Goal: Information Seeking & Learning: Find specific fact

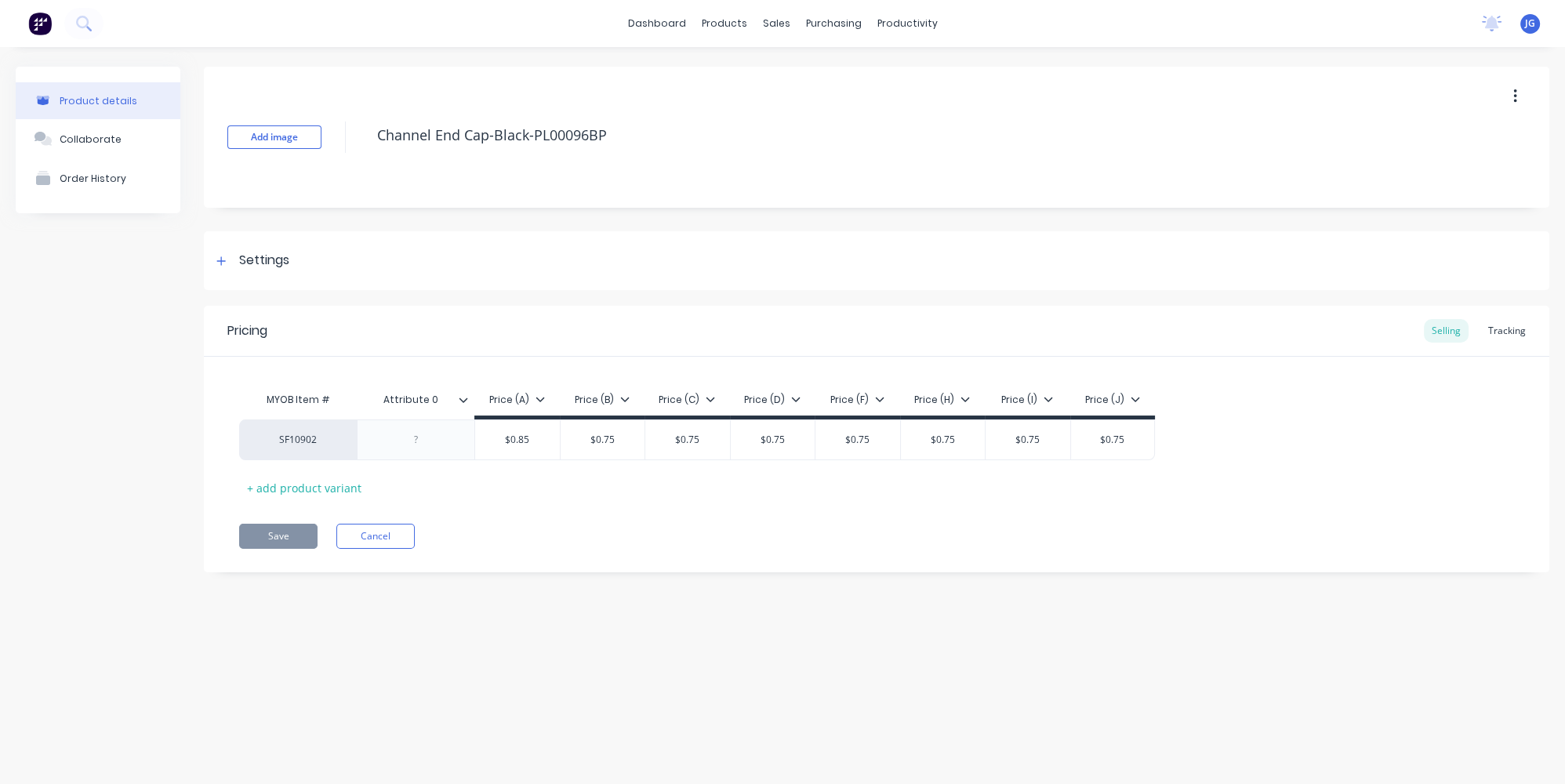
click at [36, 24] on img at bounding box center [40, 23] width 23 height 23
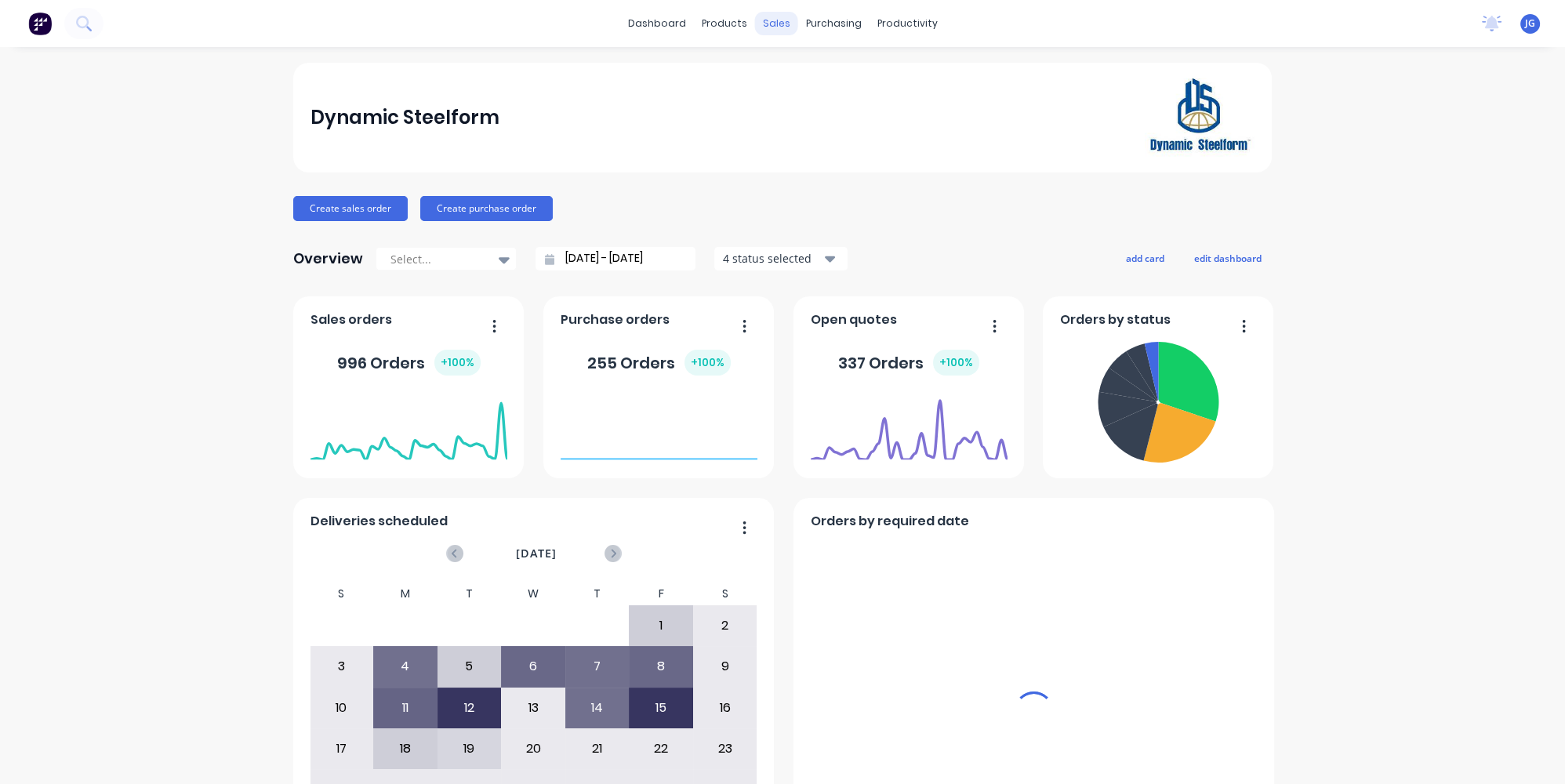
click at [765, 18] on div "sales" at bounding box center [776, 23] width 43 height 23
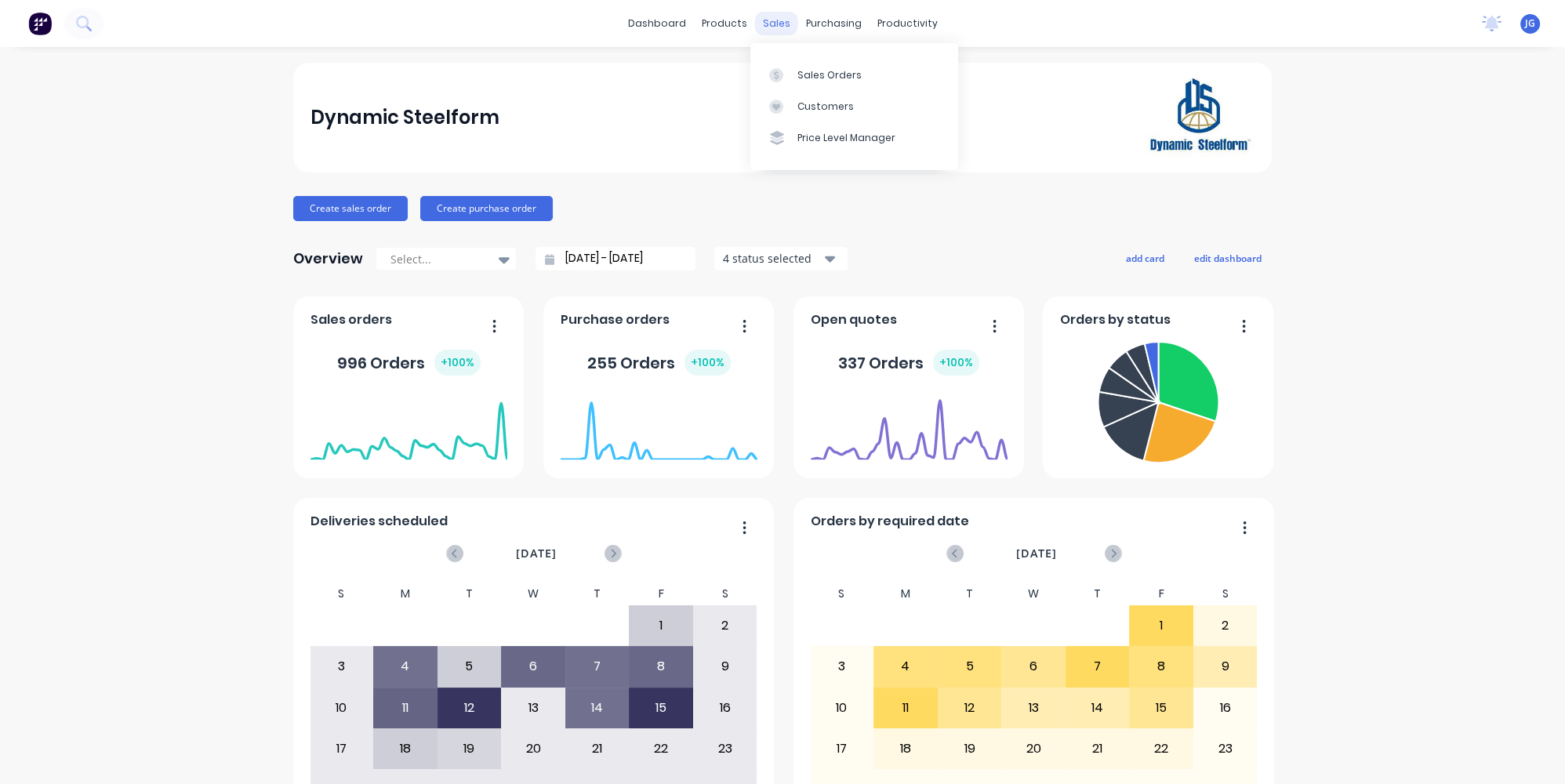
click at [770, 23] on div "sales" at bounding box center [776, 23] width 43 height 23
click at [774, 69] on icon at bounding box center [776, 76] width 14 height 14
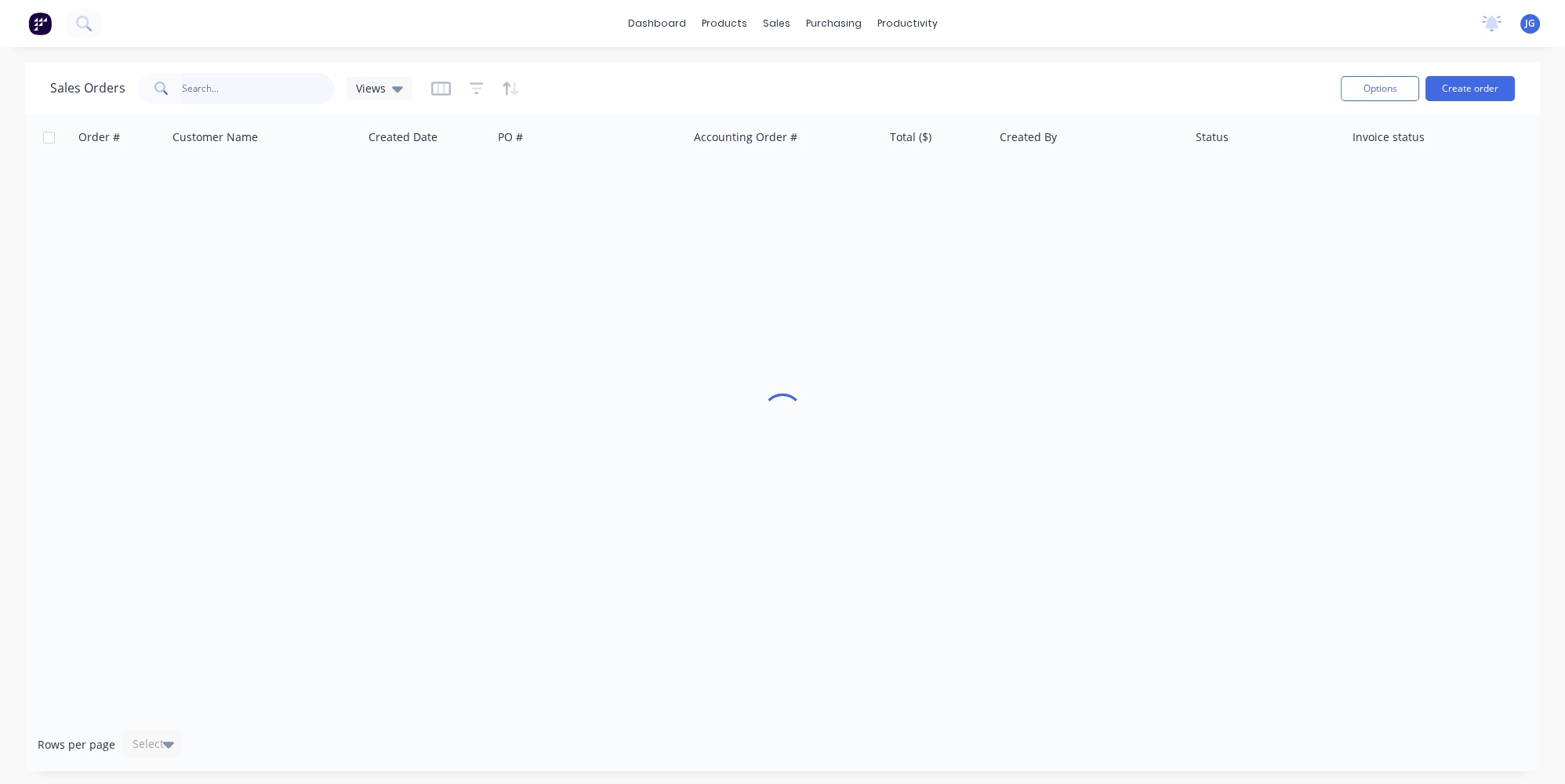
click at [255, 95] on input "text" at bounding box center [258, 88] width 153 height 31
paste input "47243"
type input "47243"
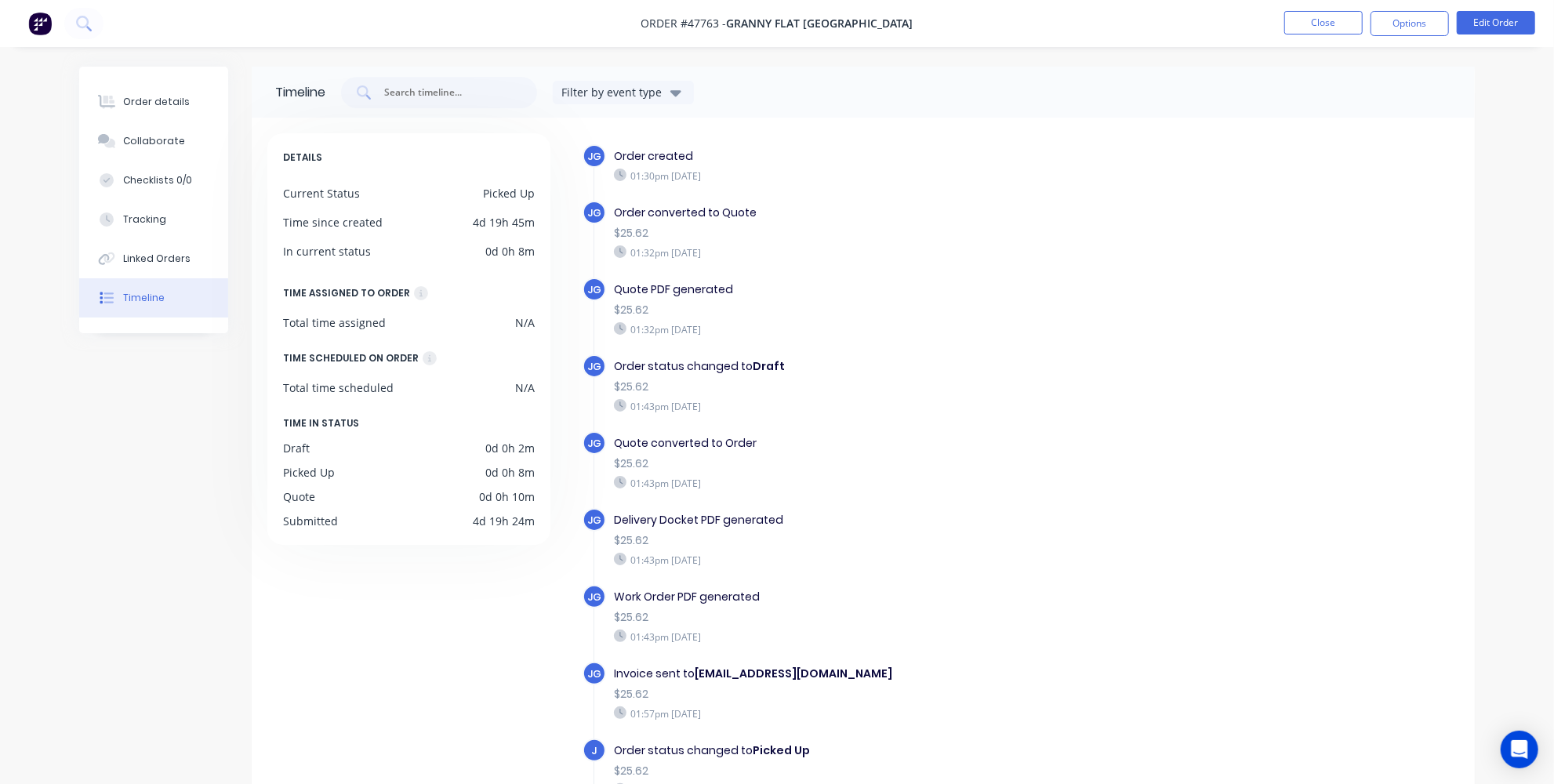
scroll to position [53, 0]
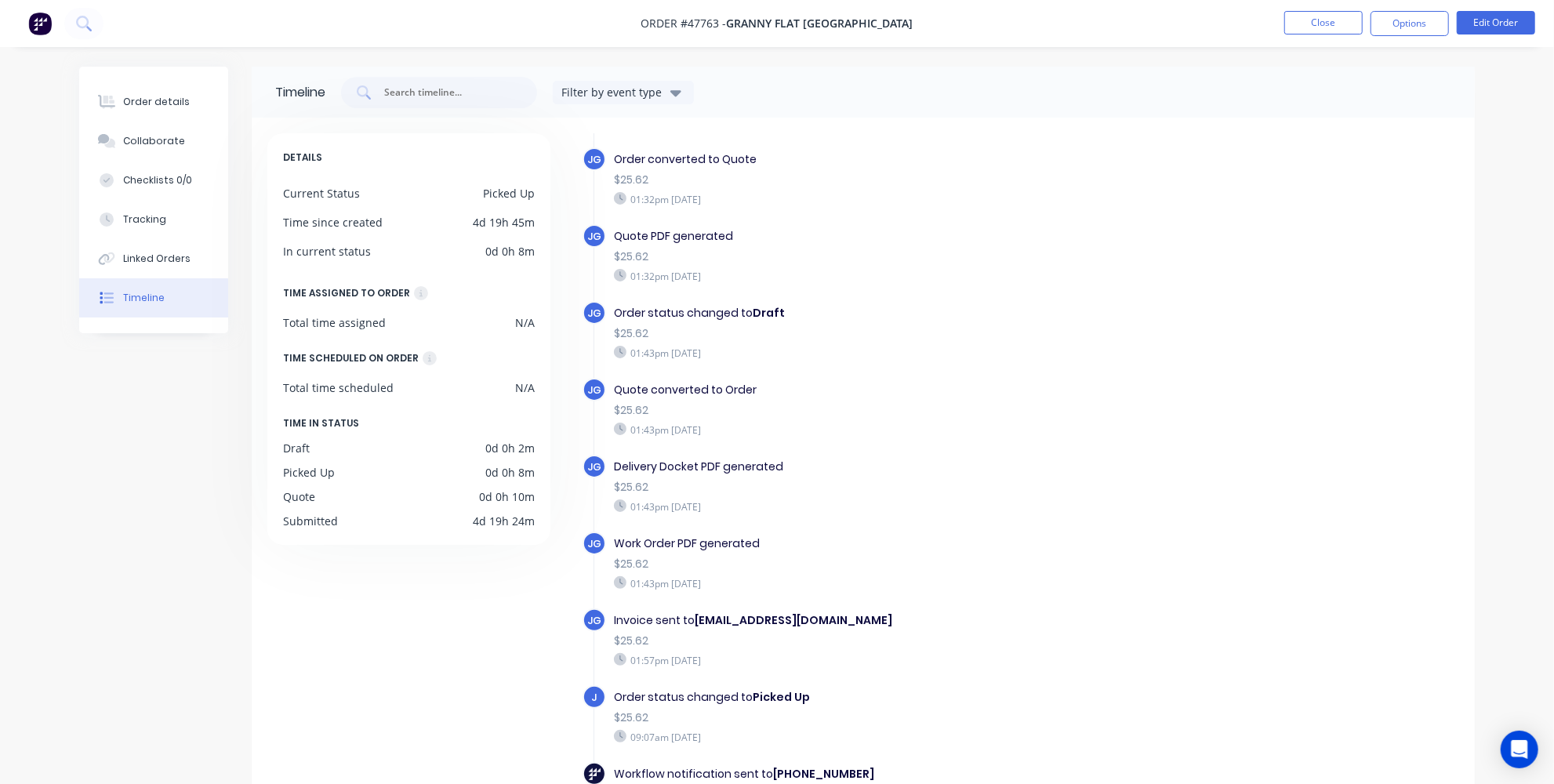
click at [43, 27] on img at bounding box center [40, 23] width 23 height 23
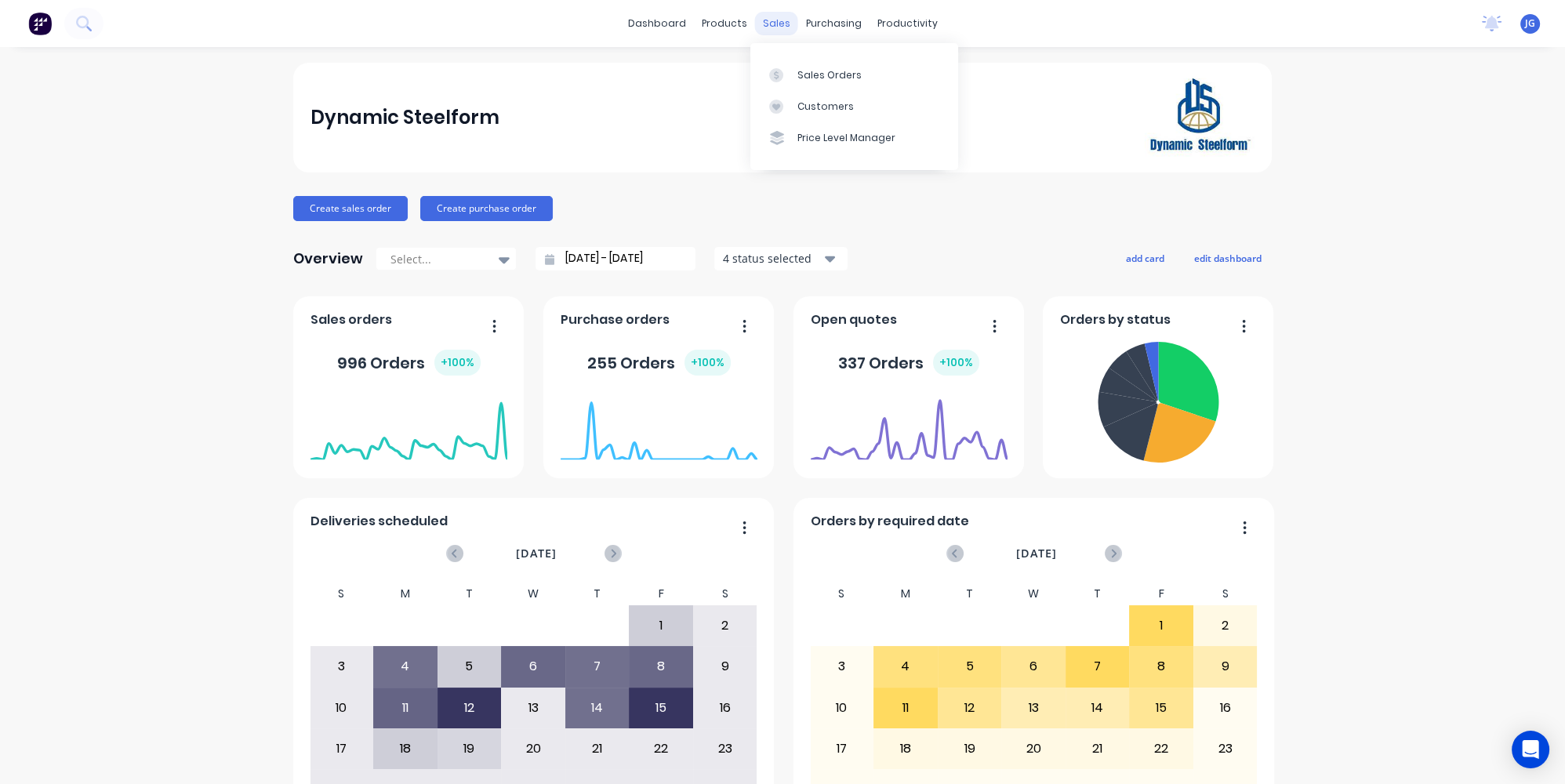
click at [759, 25] on div "sales" at bounding box center [776, 23] width 43 height 23
click at [781, 69] on icon at bounding box center [776, 76] width 14 height 14
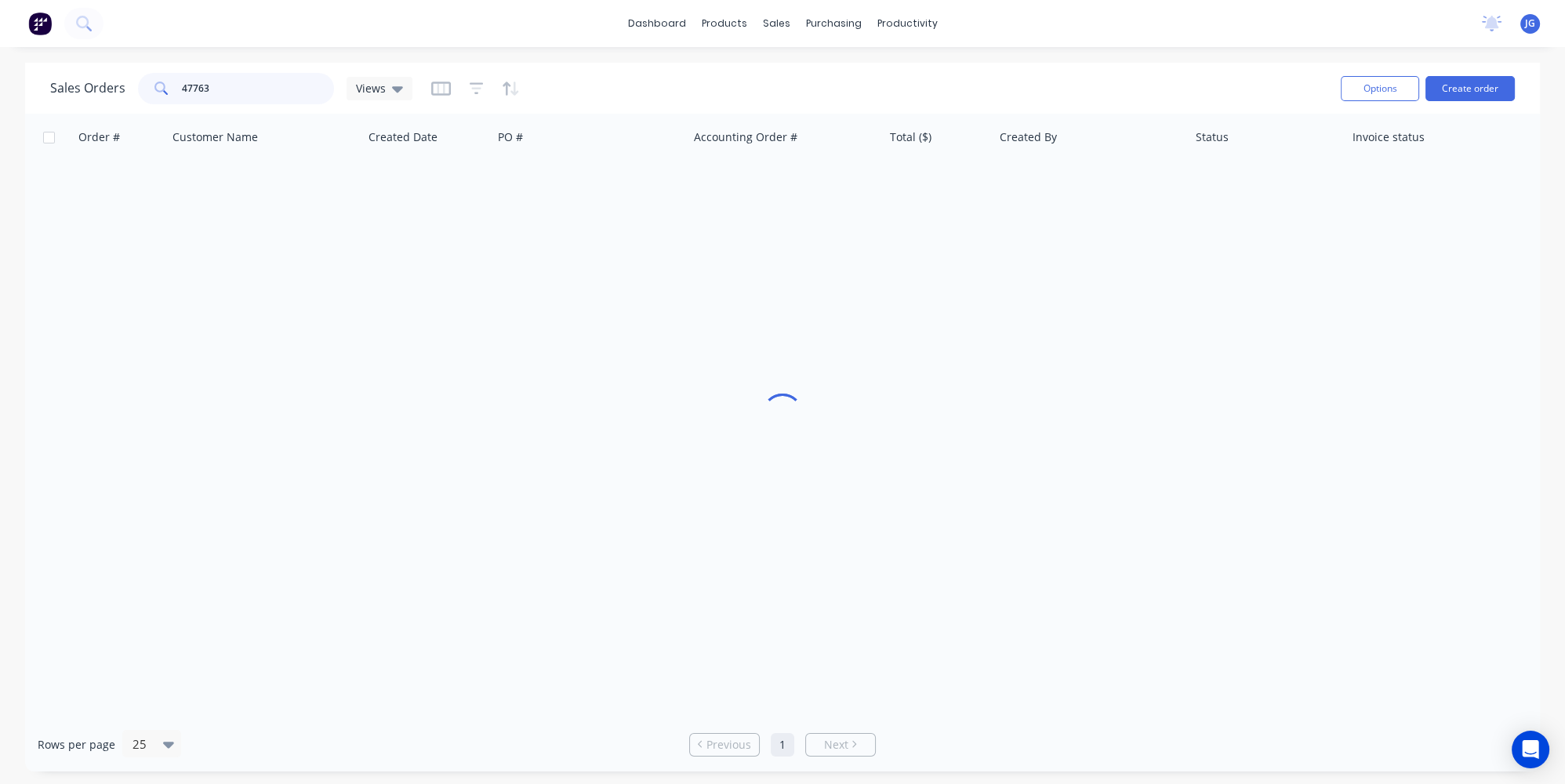
drag, startPoint x: 233, startPoint y: 89, endPoint x: 174, endPoint y: 89, distance: 59.0
click at [174, 89] on div "47763" at bounding box center [236, 88] width 196 height 31
paste input "47243"
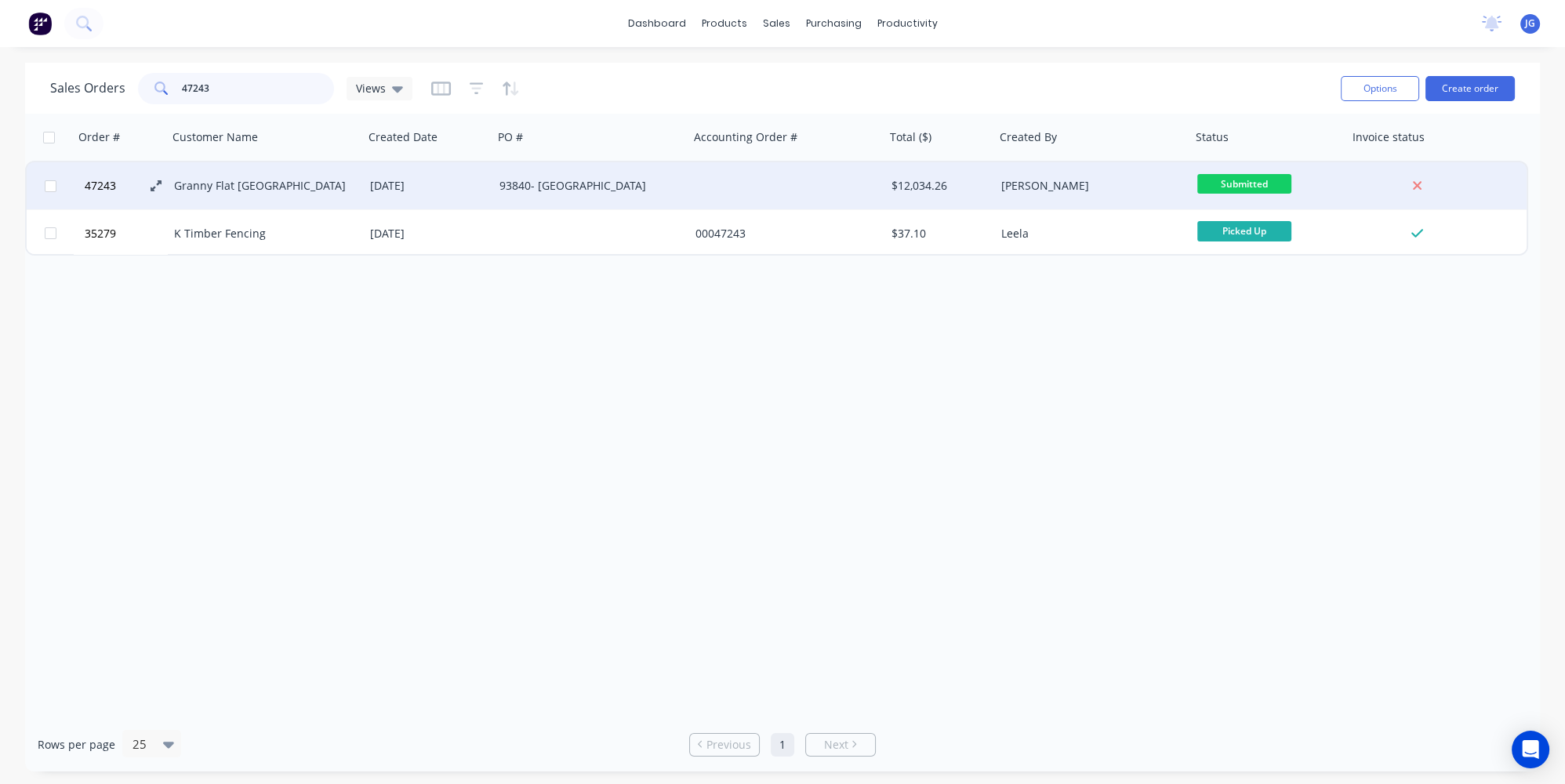
type input "47243"
click at [155, 188] on icon at bounding box center [156, 186] width 11 height 11
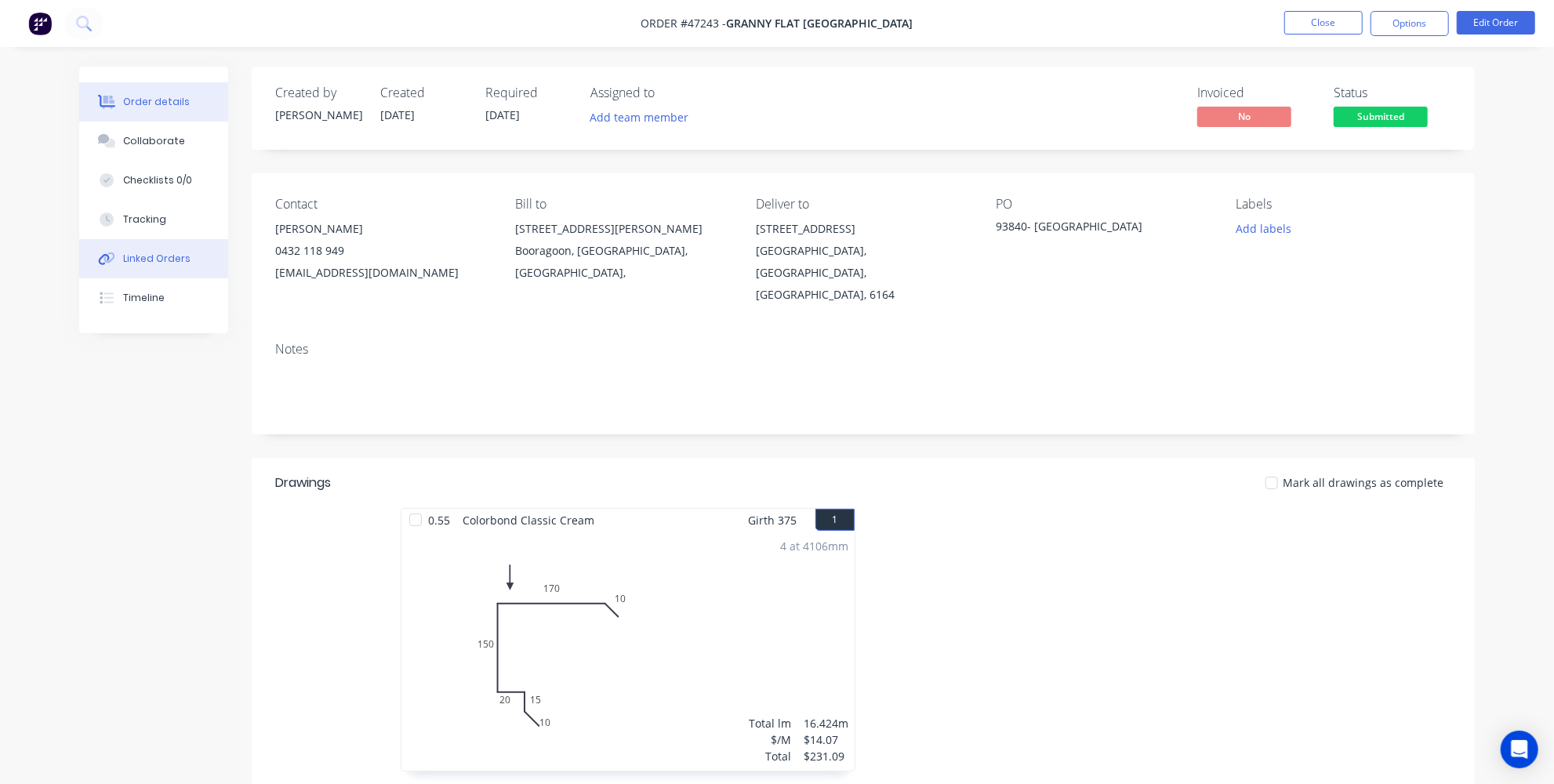
click at [116, 252] on div at bounding box center [107, 259] width 23 height 14
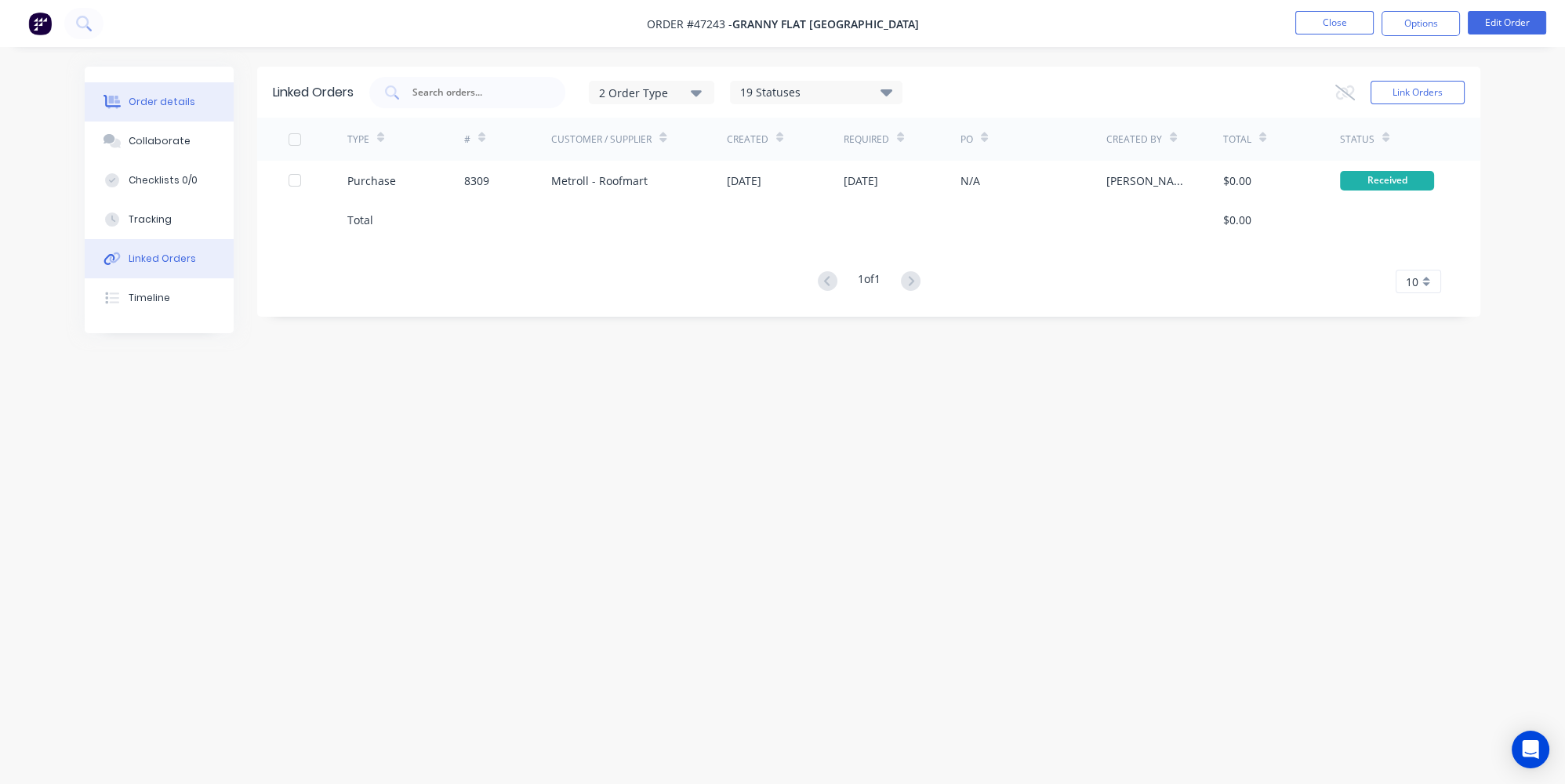
click at [119, 102] on icon at bounding box center [114, 101] width 12 height 13
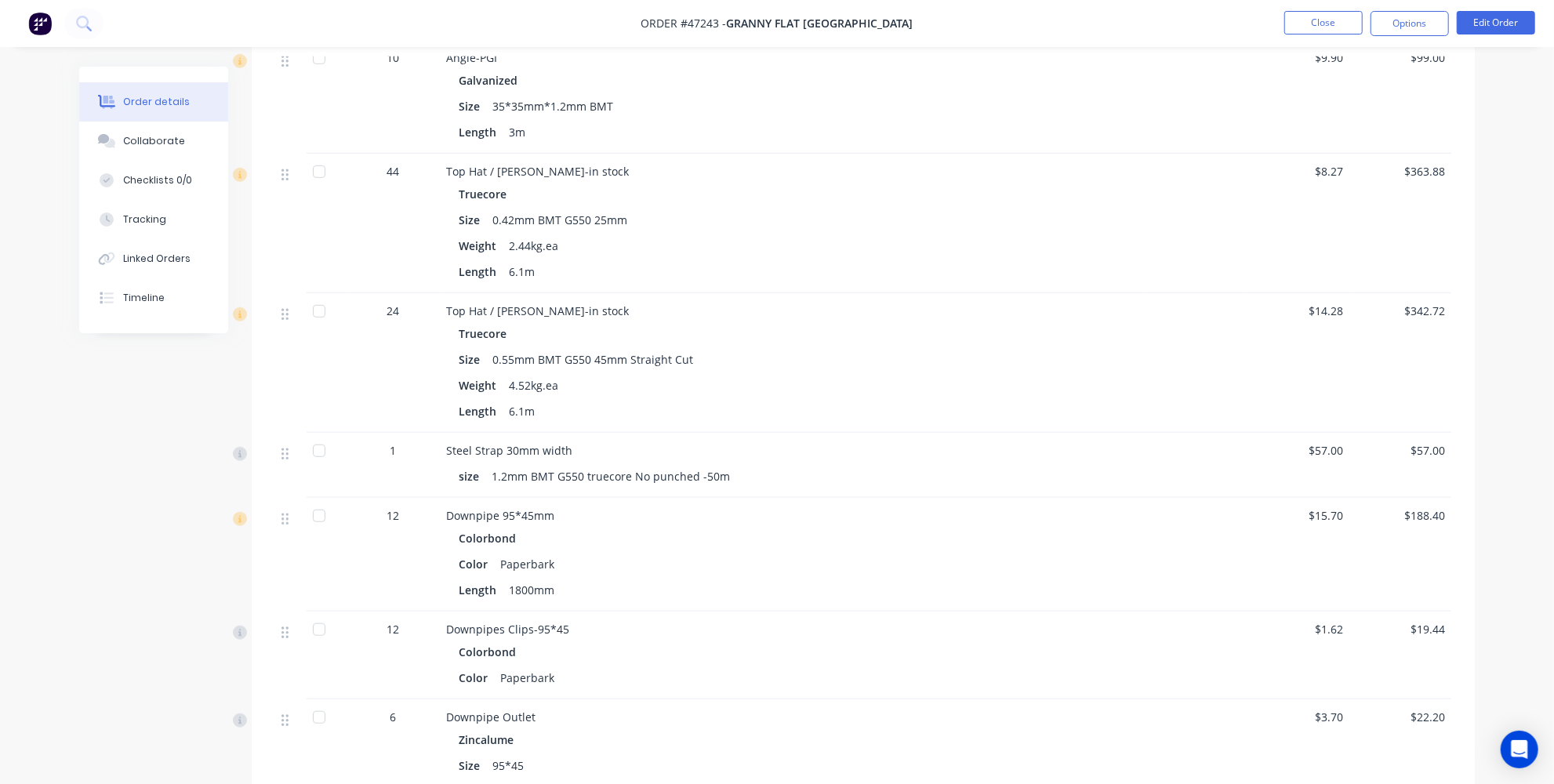
scroll to position [854, 0]
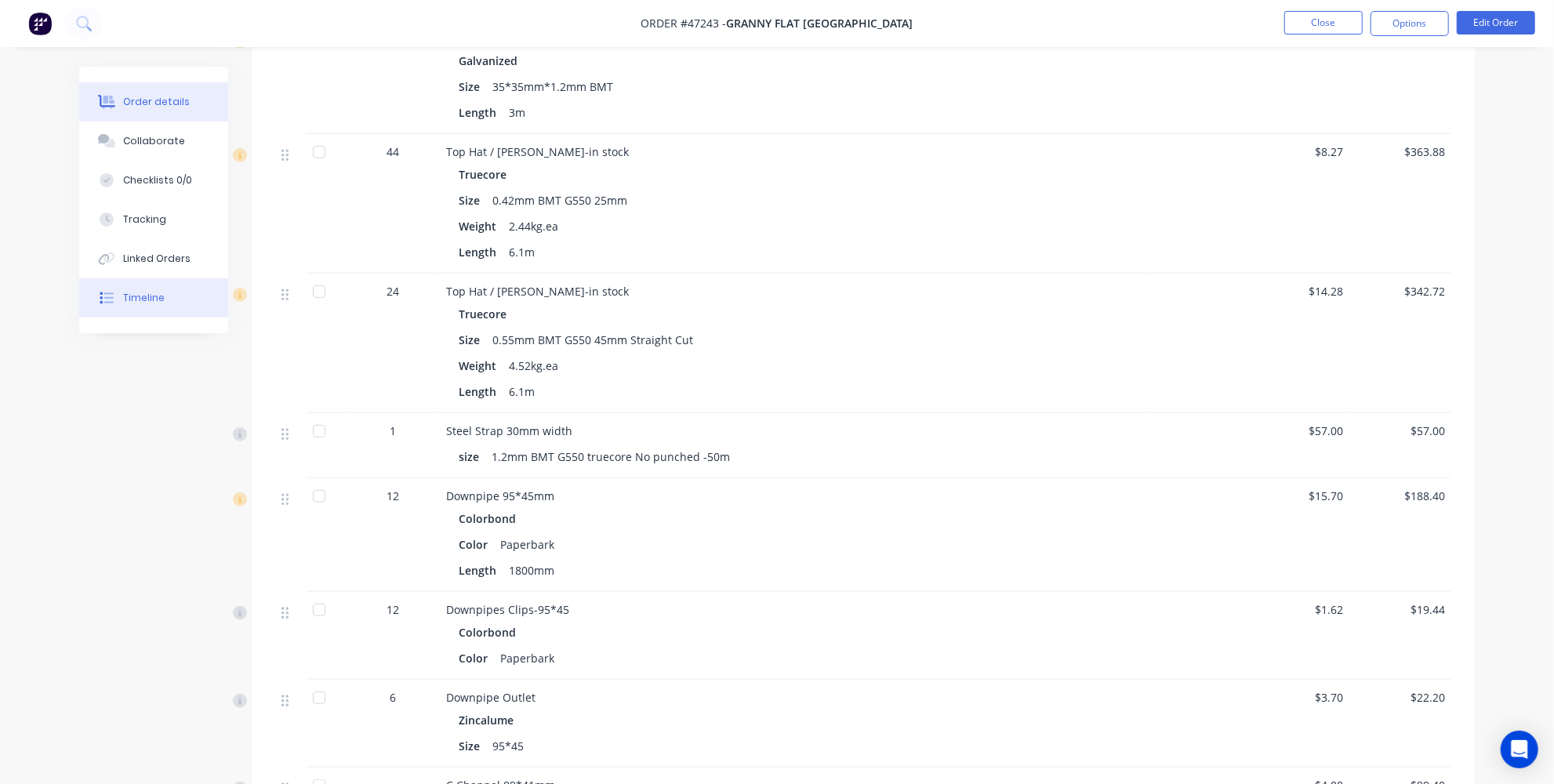
click at [154, 300] on div "Timeline" at bounding box center [143, 298] width 42 height 14
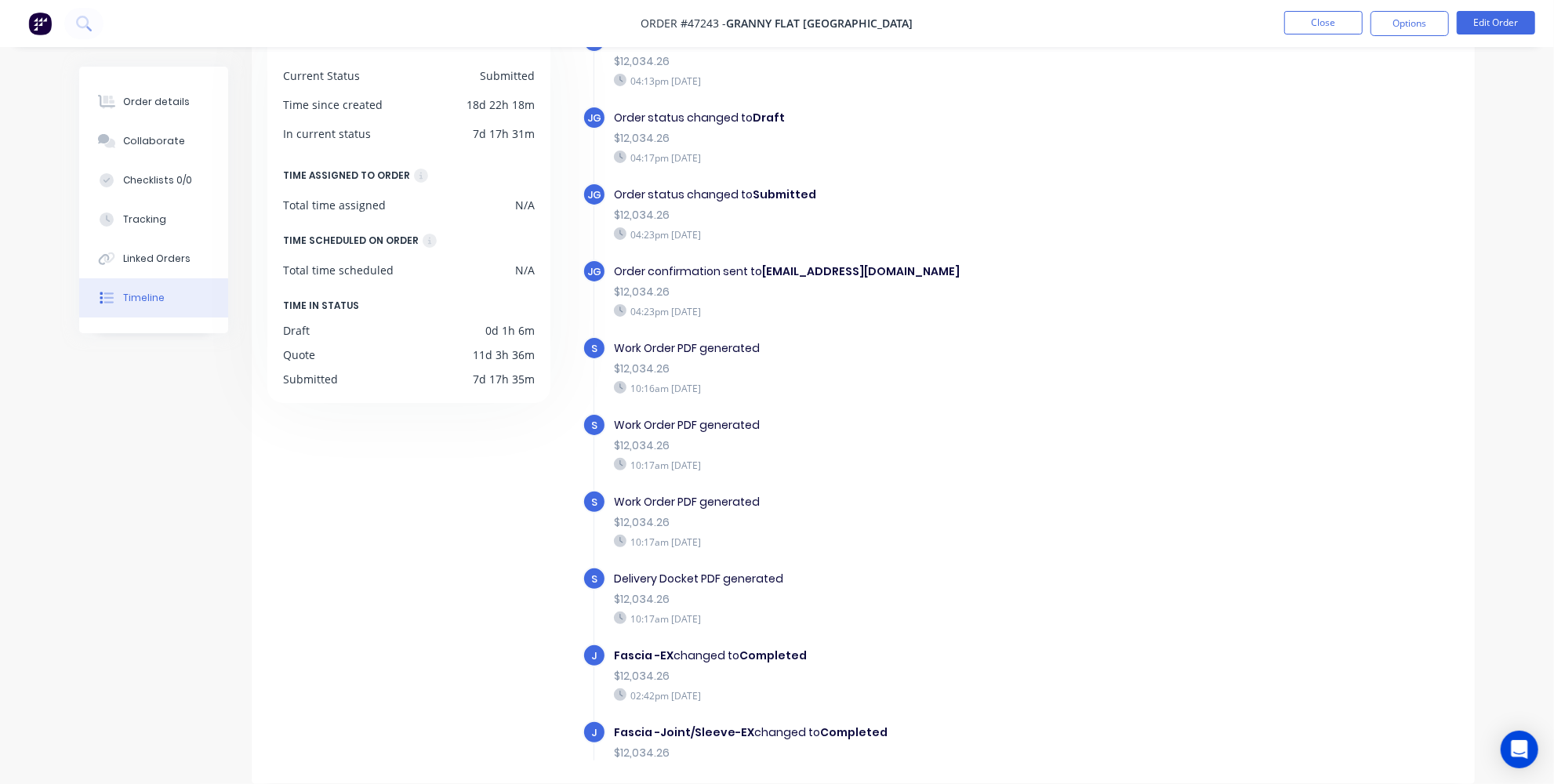
scroll to position [498, 0]
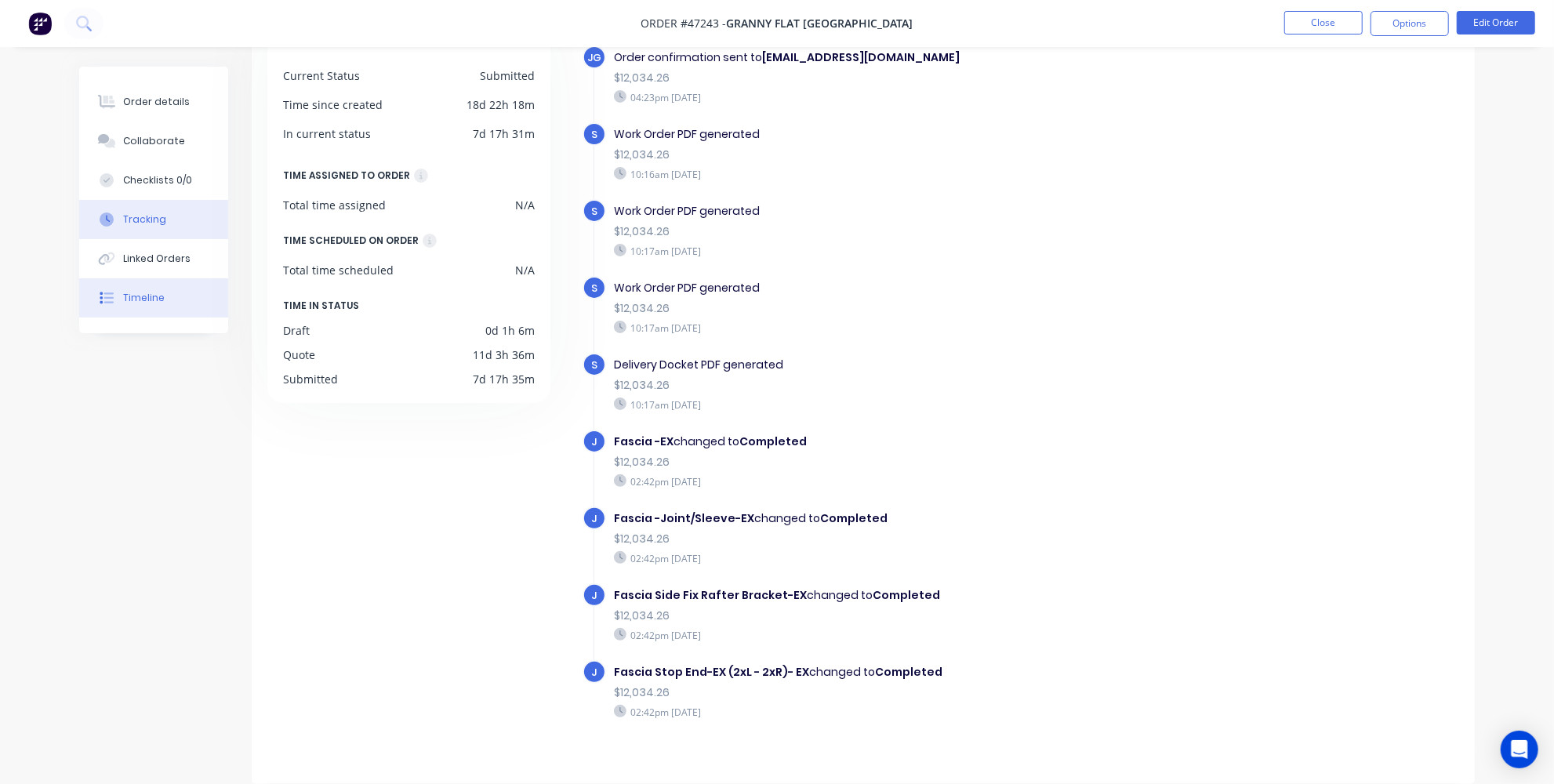
click at [126, 222] on div "Tracking" at bounding box center [144, 220] width 43 height 14
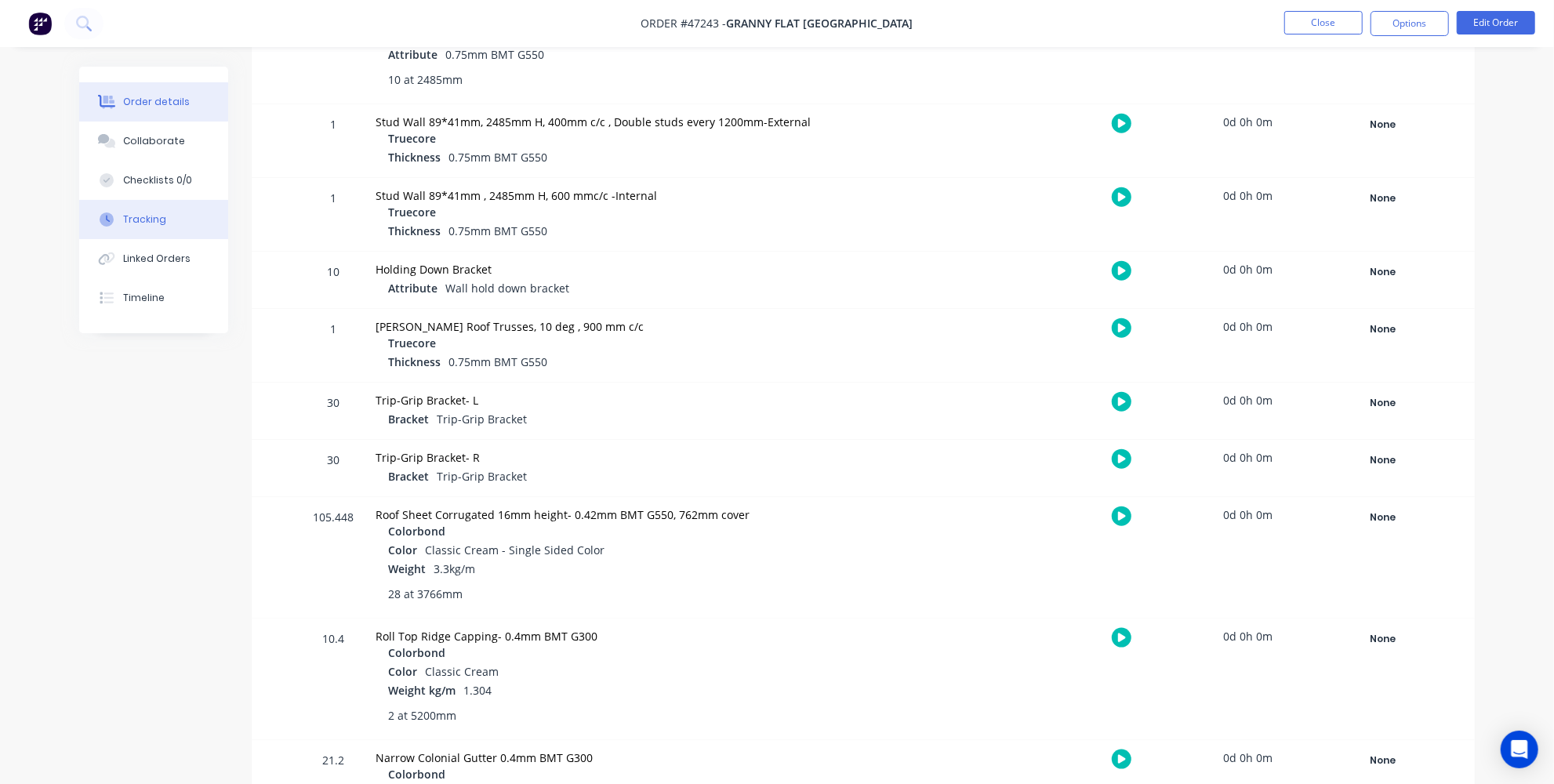
scroll to position [1042, 0]
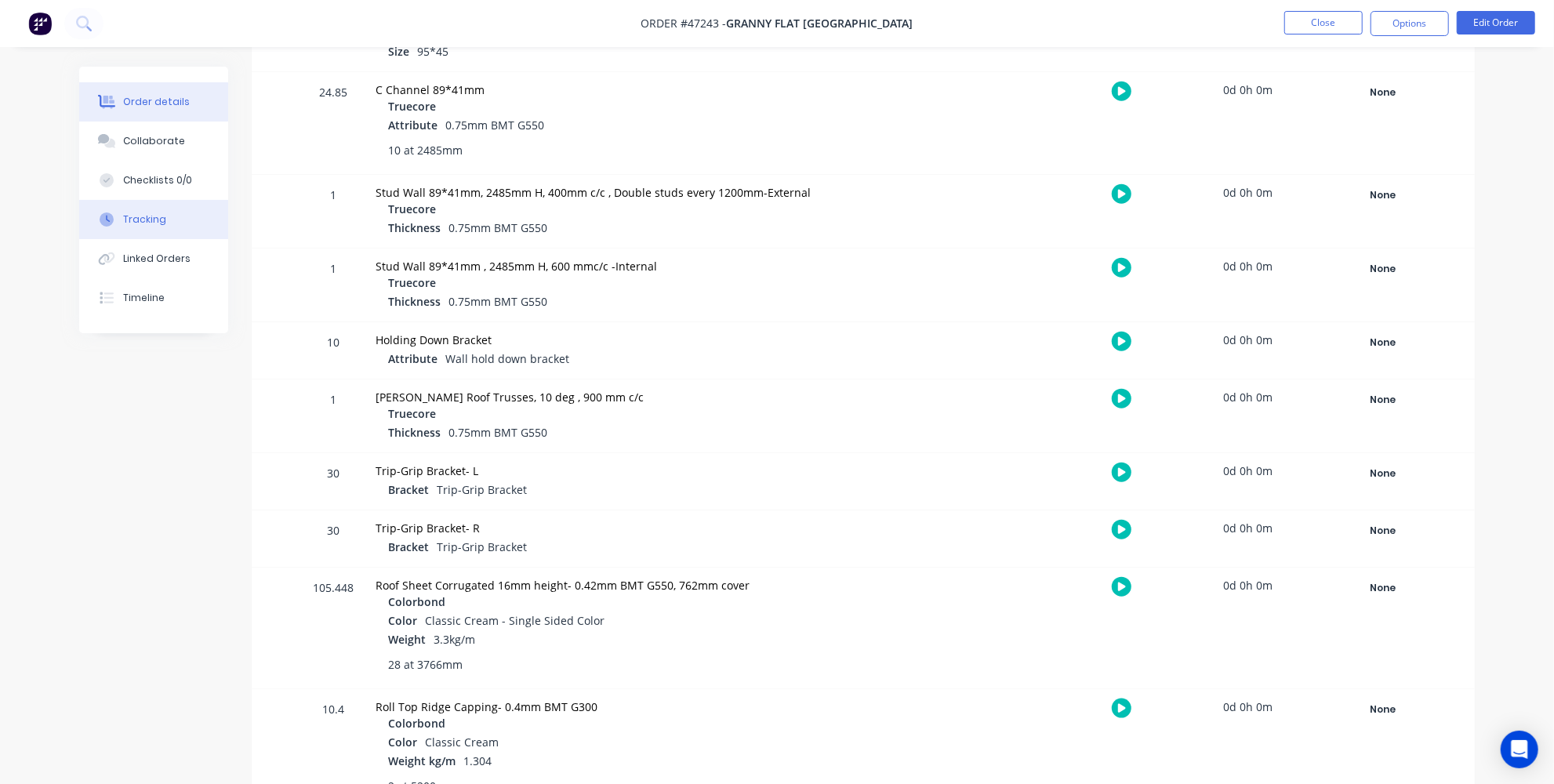
click at [117, 108] on div at bounding box center [107, 102] width 23 height 14
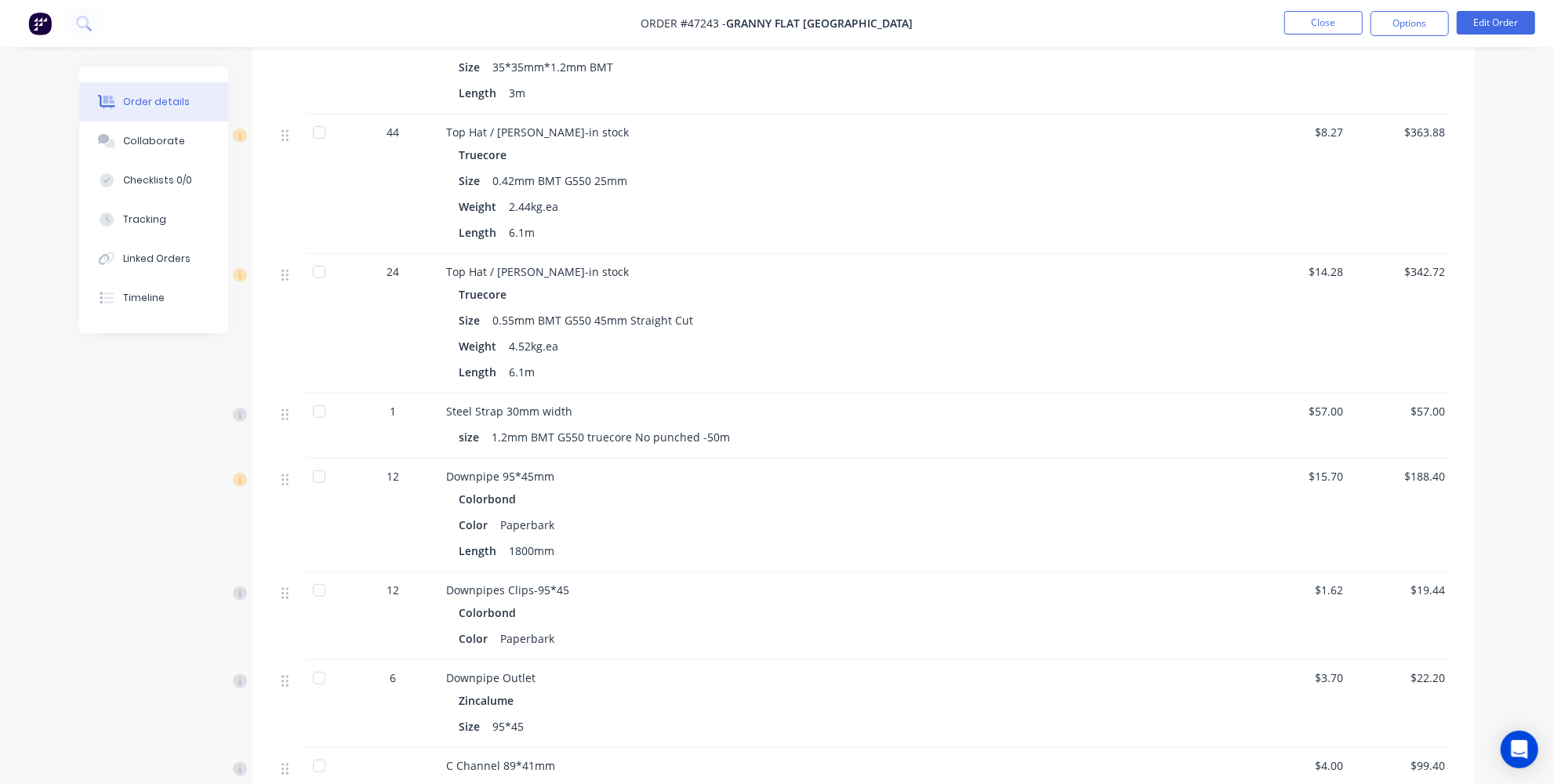
scroll to position [854, 0]
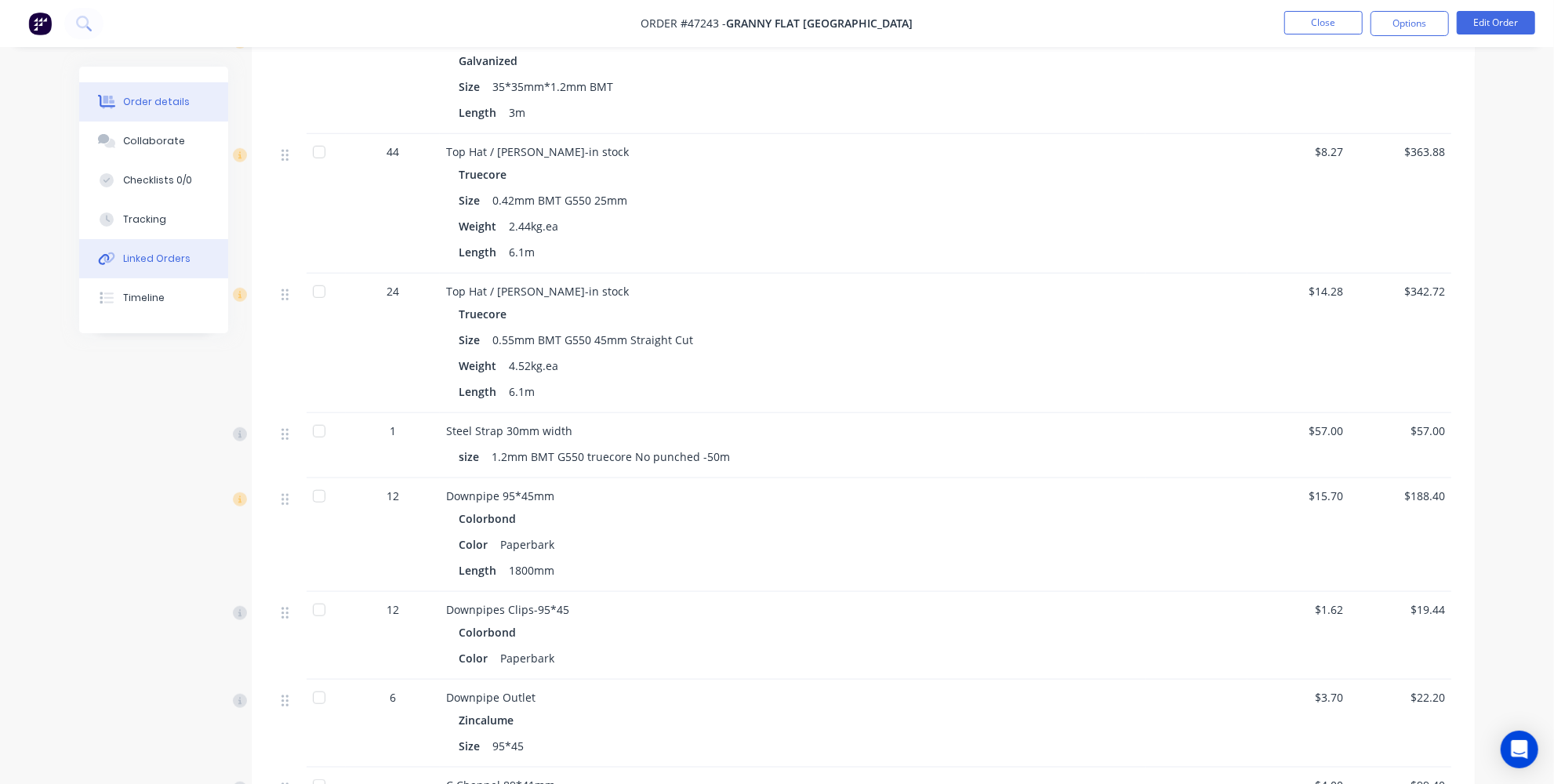
click at [128, 263] on div "Linked Orders" at bounding box center [157, 259] width 68 height 14
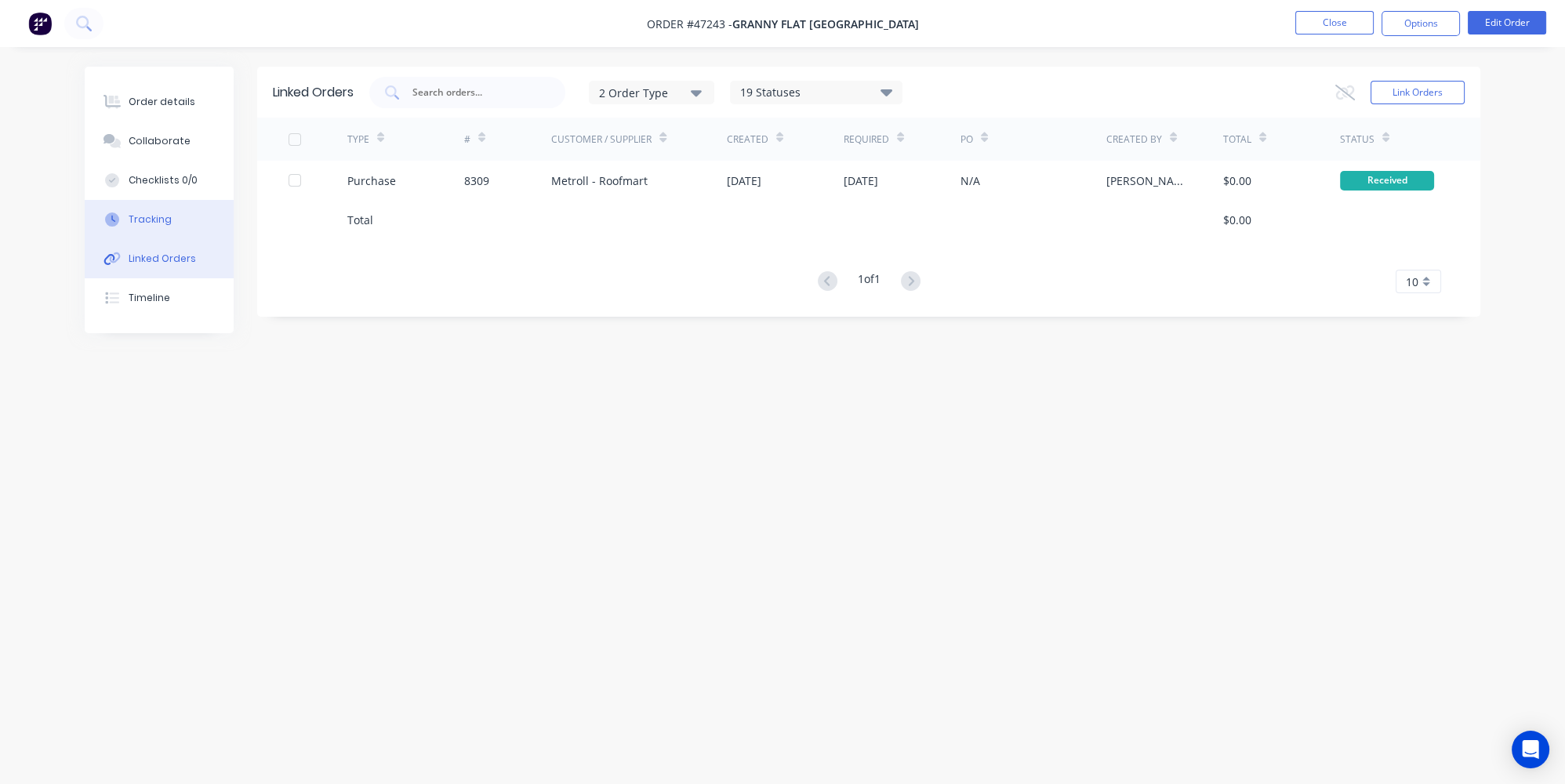
click at [153, 222] on div "Tracking" at bounding box center [150, 220] width 43 height 14
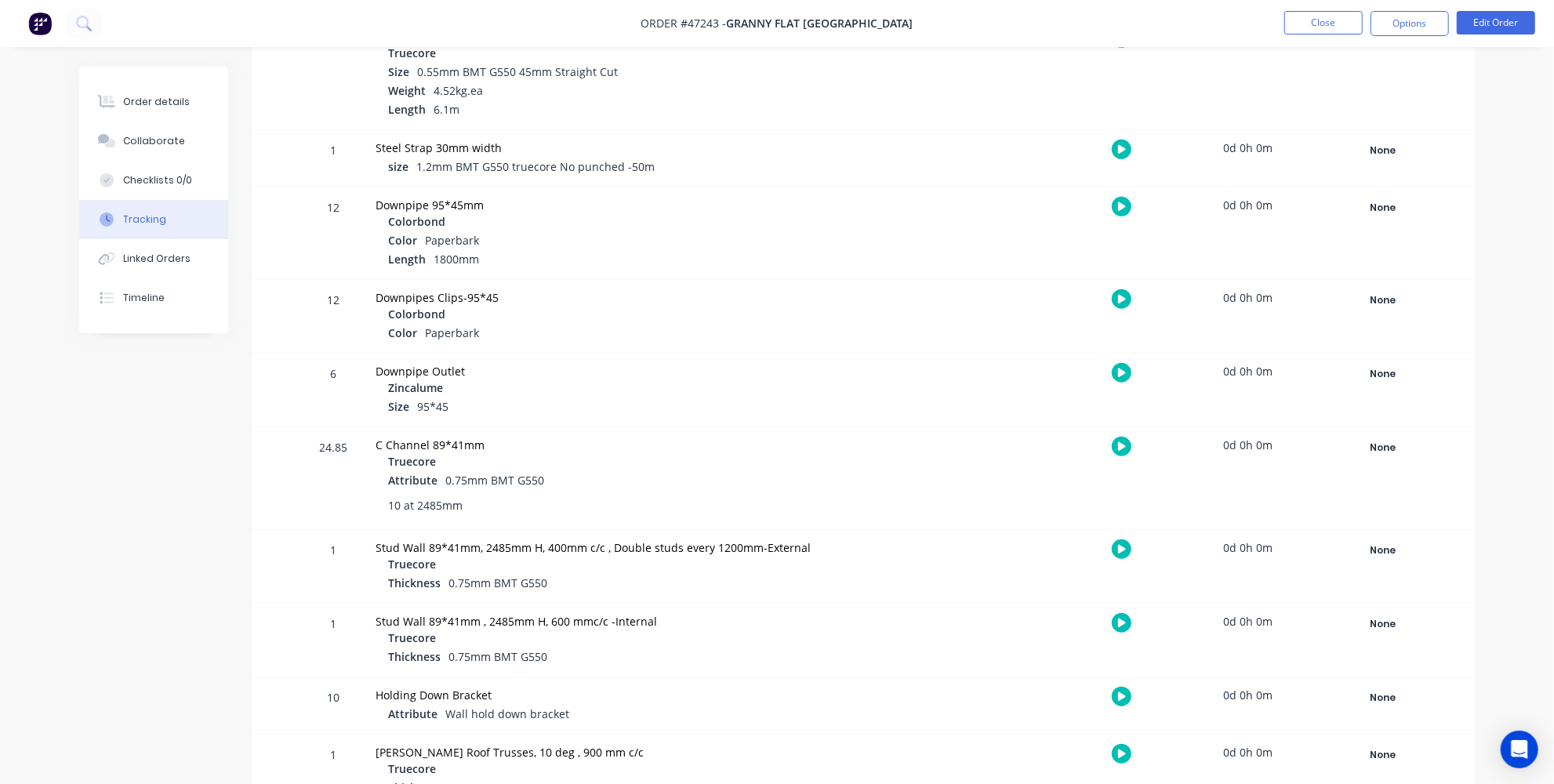
scroll to position [854, 0]
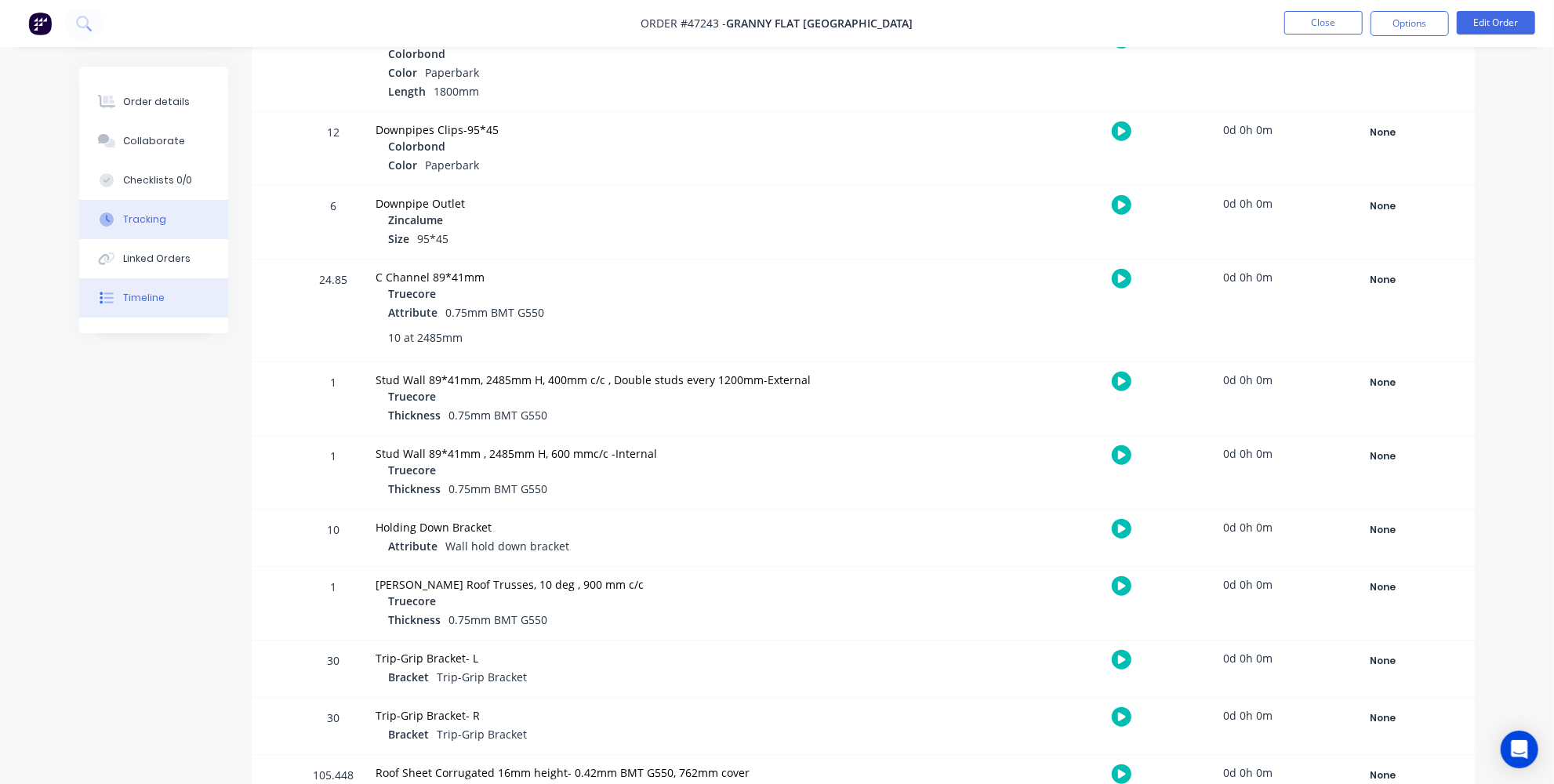
click at [130, 298] on div "Timeline" at bounding box center [143, 298] width 42 height 14
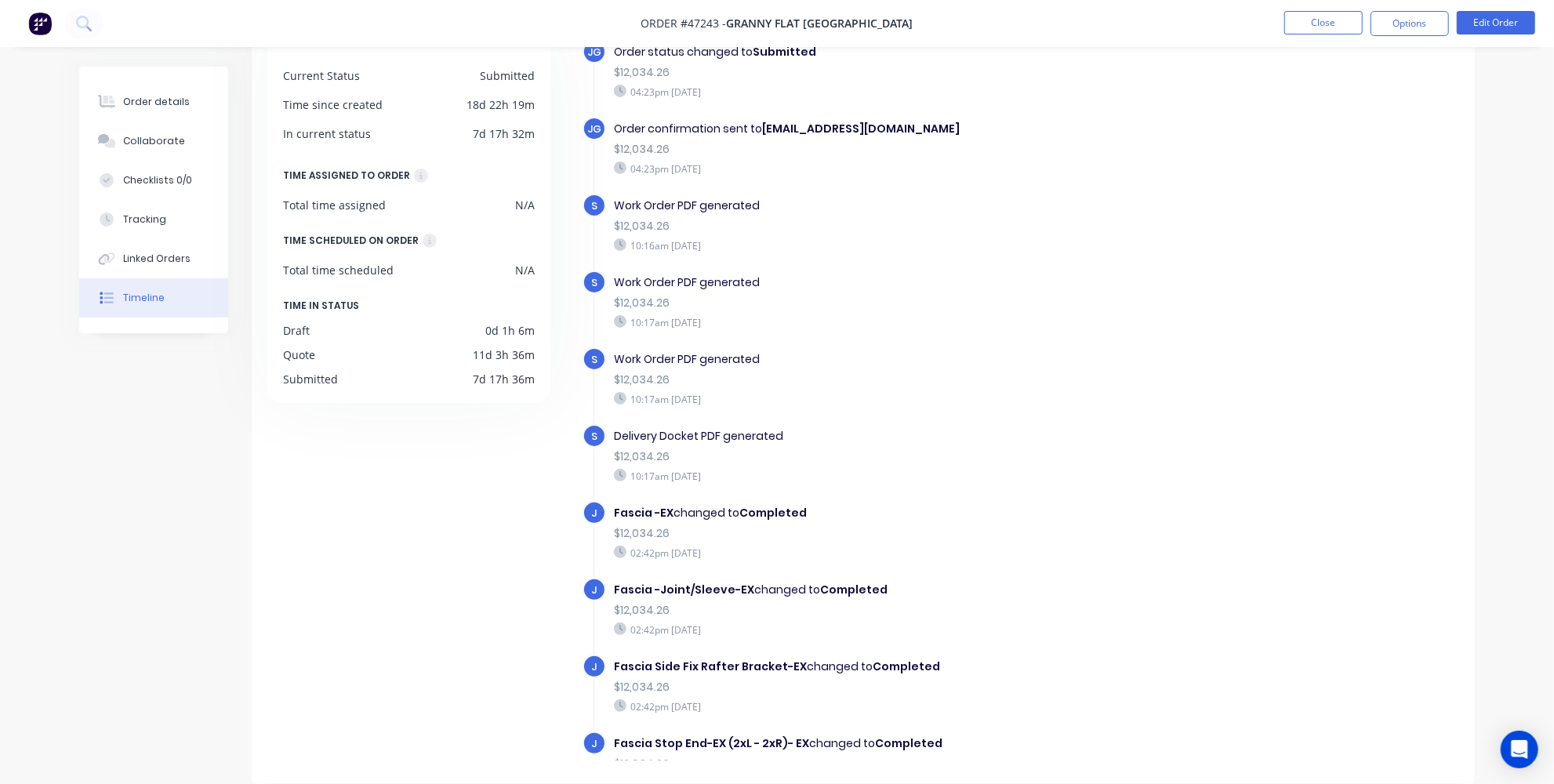
scroll to position [511, 0]
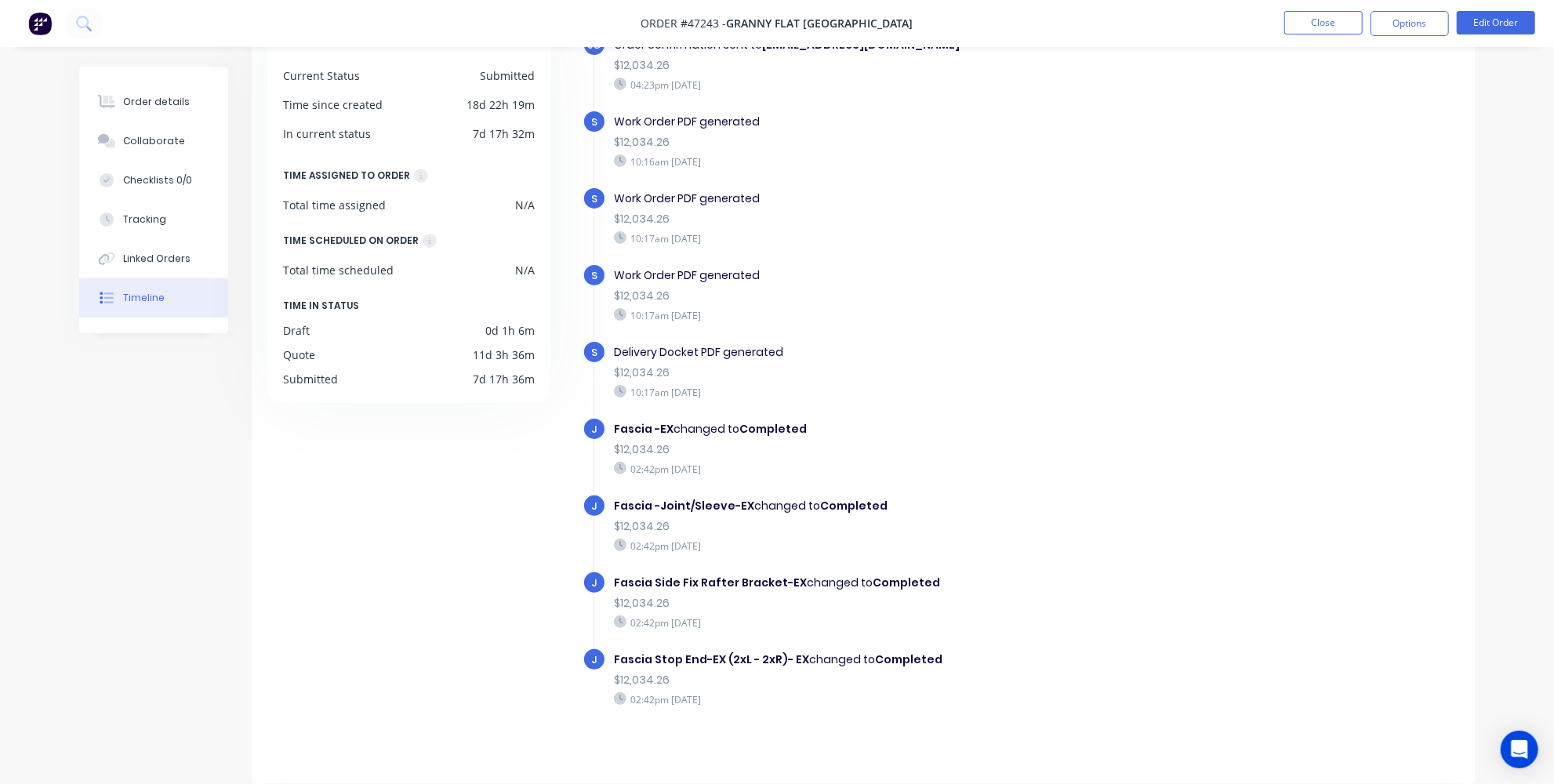
click at [1156, 719] on div "JG Order created 11:36am [DATE] JG Order converted to Quote $12,034.26 12:34pm …" at bounding box center [1021, 140] width 877 height 1249
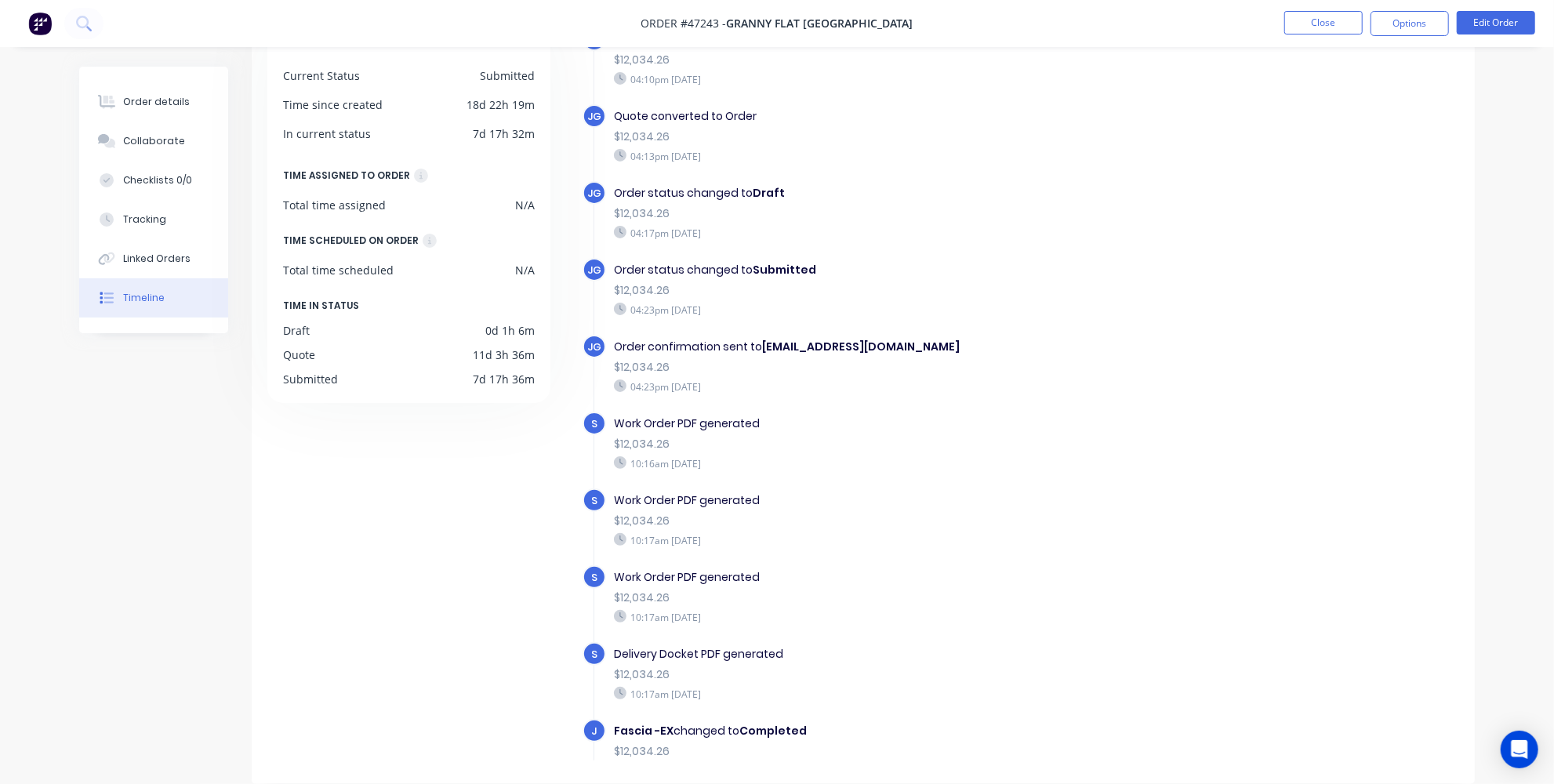
scroll to position [155, 0]
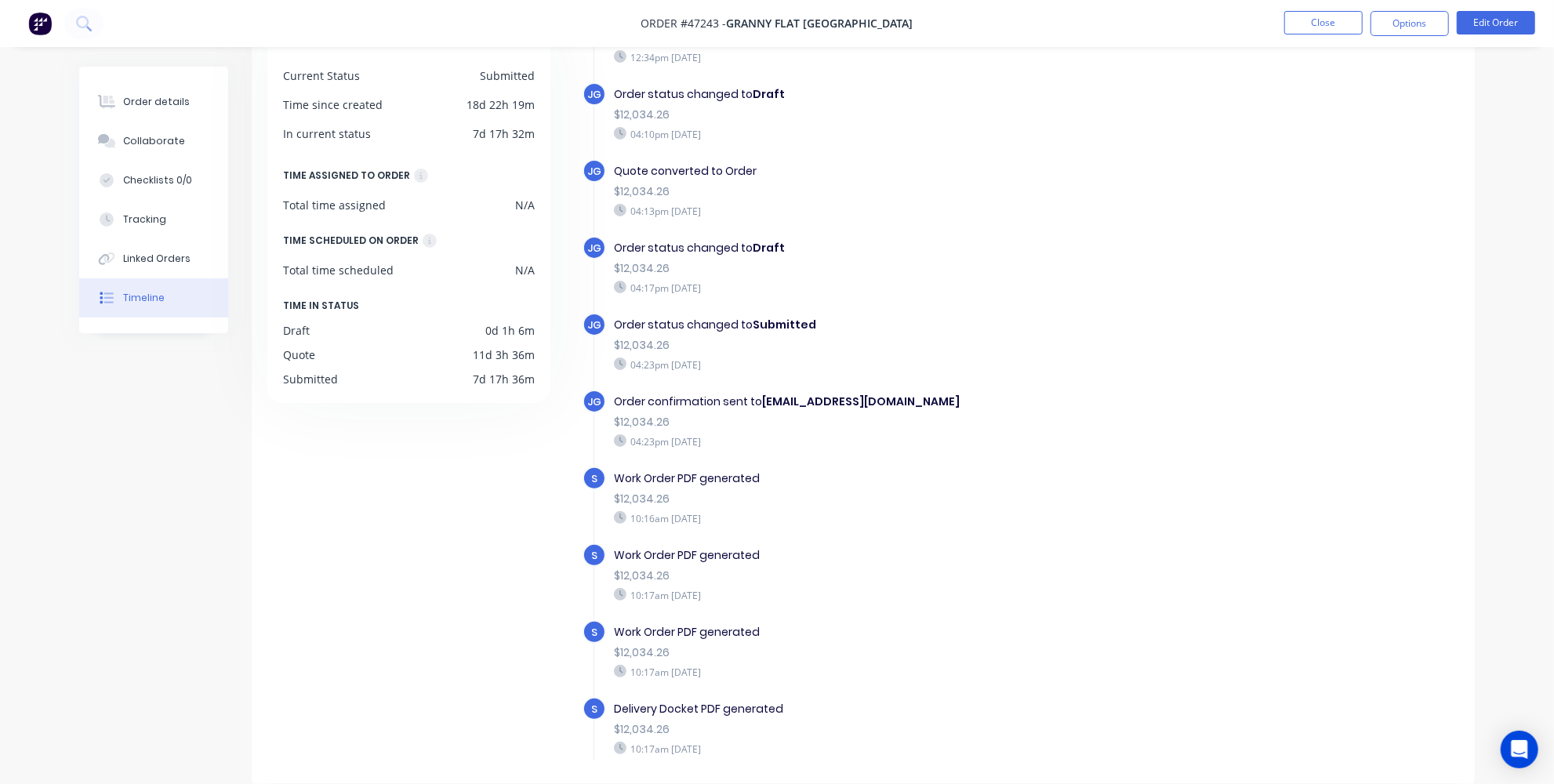
click at [1149, 609] on div "S Work Order PDF generated $12,034.26 10:17am [DATE]" at bounding box center [893, 582] width 620 height 77
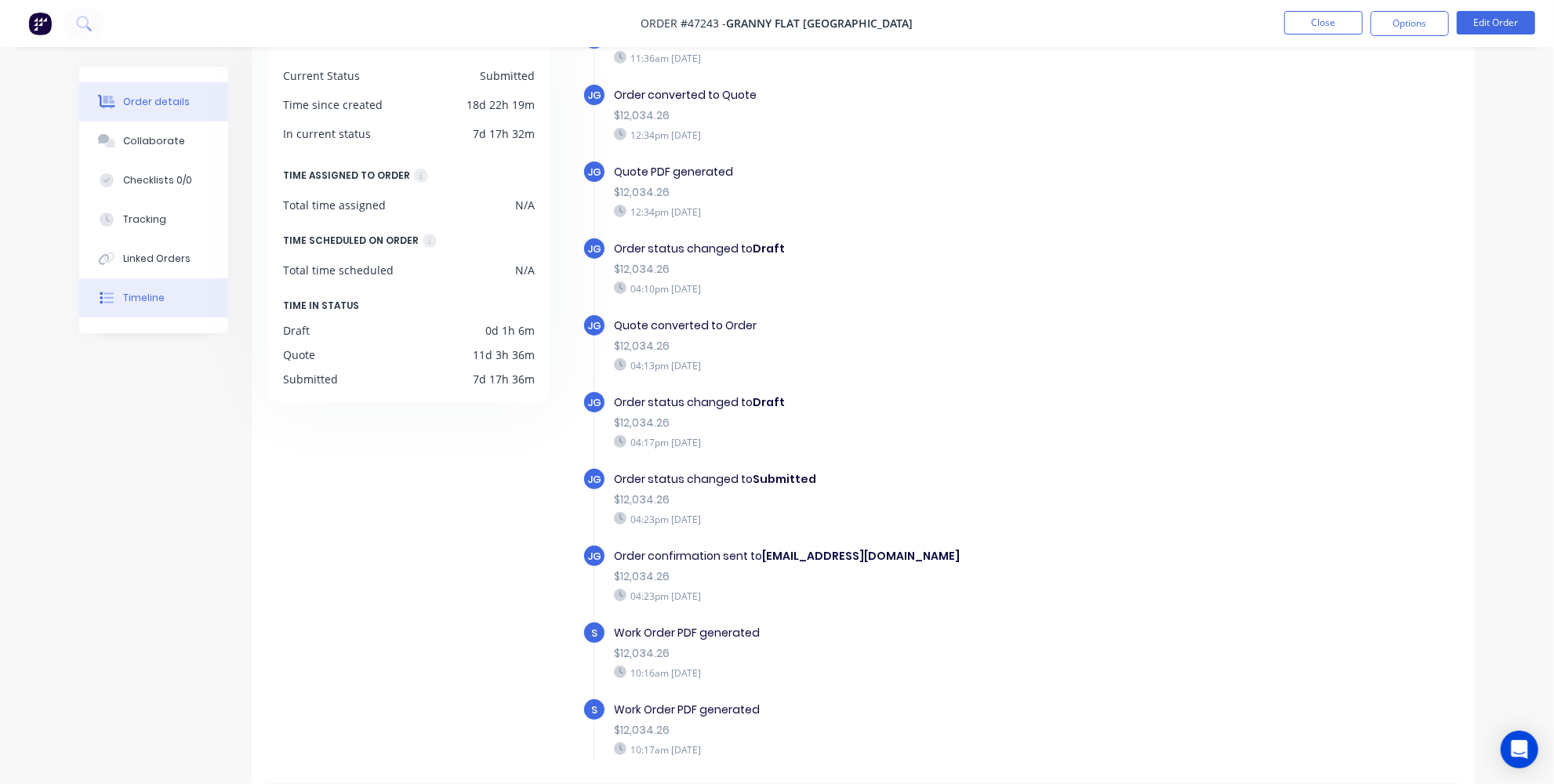
click at [153, 108] on div "Order details" at bounding box center [156, 102] width 67 height 14
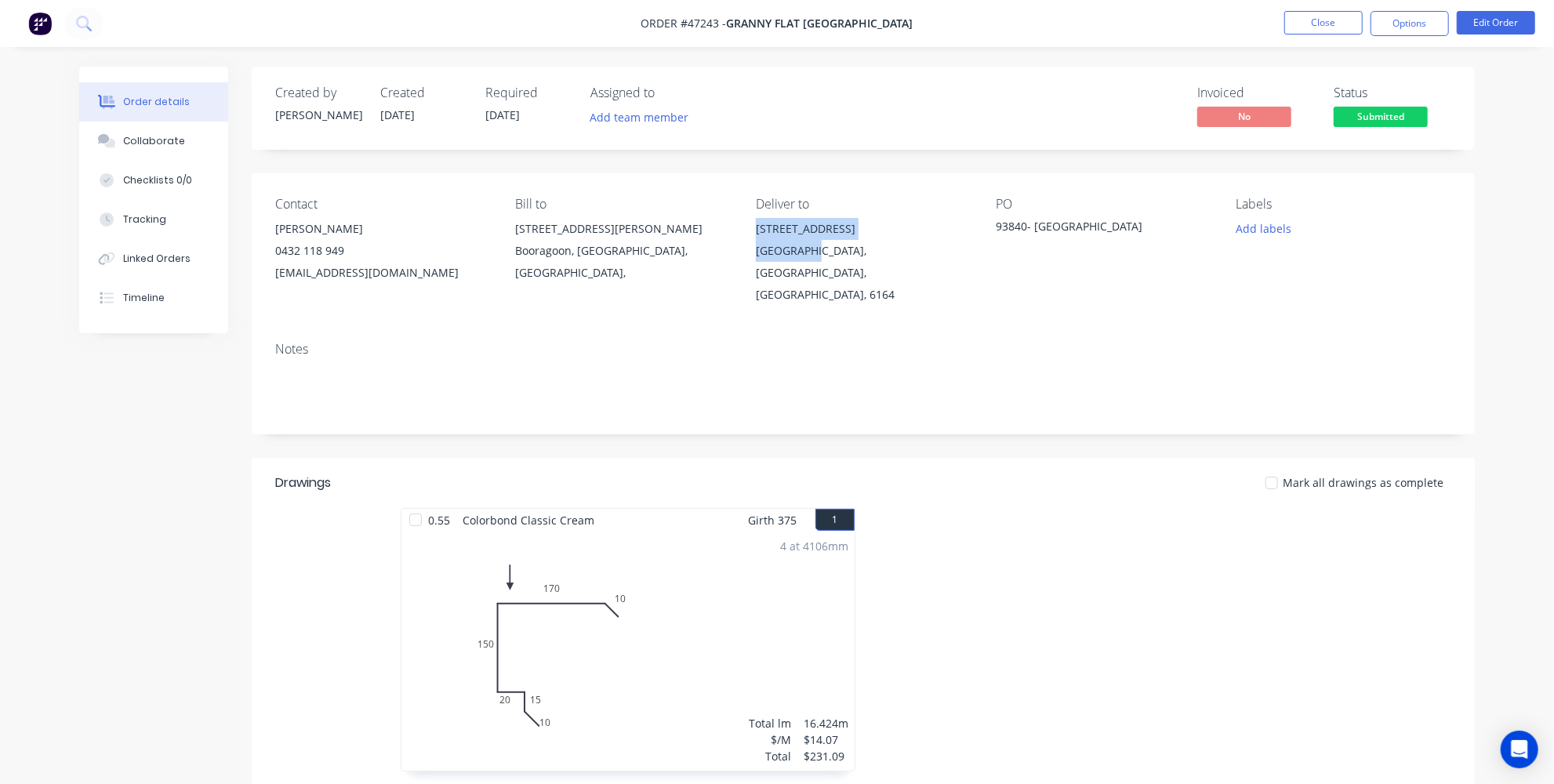
drag, startPoint x: 751, startPoint y: 223, endPoint x: 813, endPoint y: 251, distance: 68.0
click at [813, 251] on div "Contact [PERSON_NAME] [PHONE_NUMBER] [EMAIL_ADDRESS][DOMAIN_NAME] Bill to [STRE…" at bounding box center [863, 251] width 1223 height 156
copy div "[STREET_ADDRESS]"
